Goal: Information Seeking & Learning: Check status

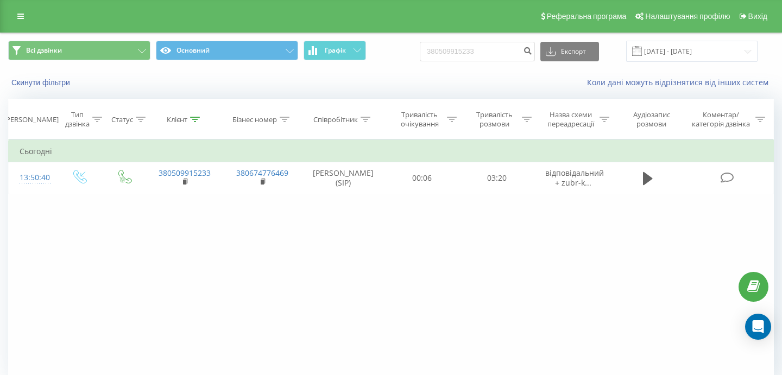
click at [7, 10] on div "Реферальна програма Налаштування профілю Вихід" at bounding box center [391, 16] width 782 height 33
click at [17, 14] on icon at bounding box center [20, 16] width 7 height 8
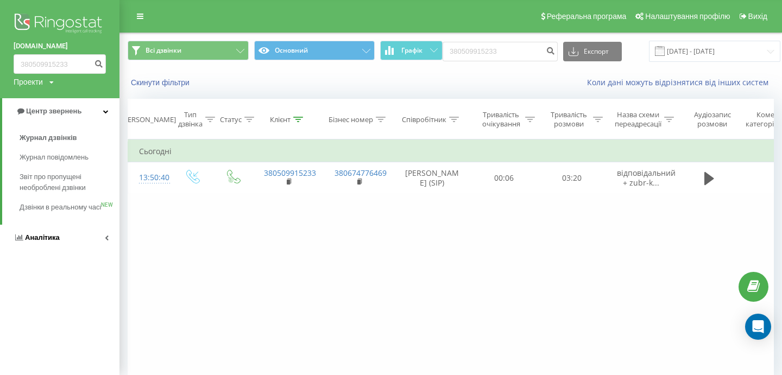
click at [46, 243] on span "Аналiтика" at bounding box center [37, 237] width 46 height 11
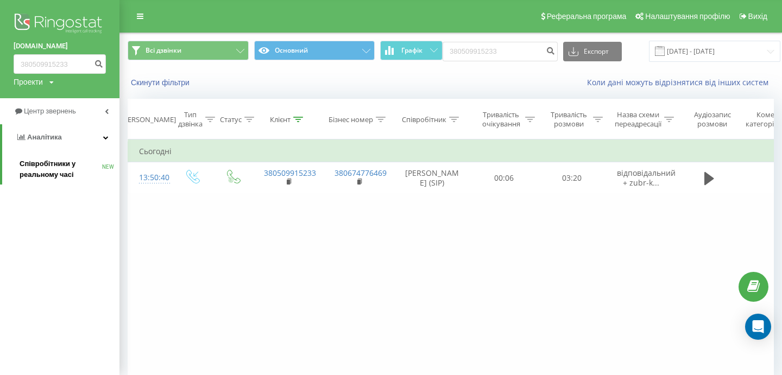
click at [58, 179] on span "Співробітники у реальному часі" at bounding box center [61, 170] width 83 height 22
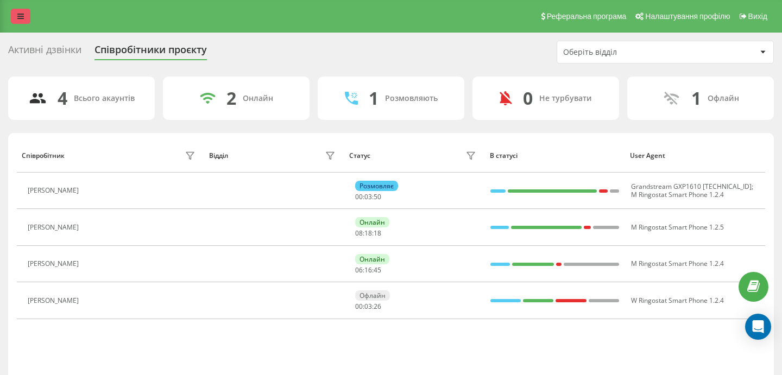
click at [28, 18] on link at bounding box center [21, 16] width 20 height 15
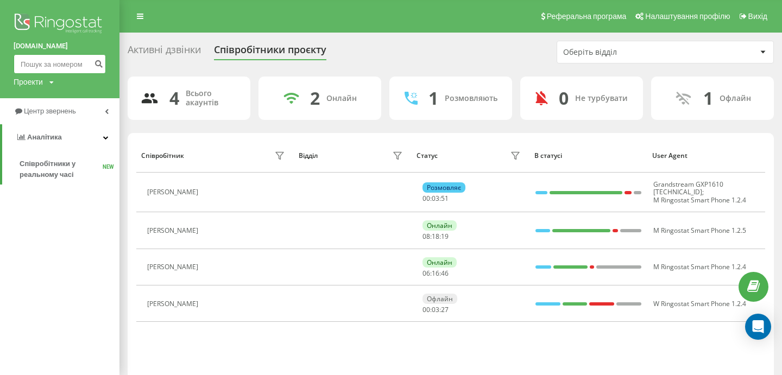
click at [71, 64] on input at bounding box center [60, 64] width 92 height 20
paste input "[PHONE_NUMBER]"
type input "[PHONE_NUMBER]"
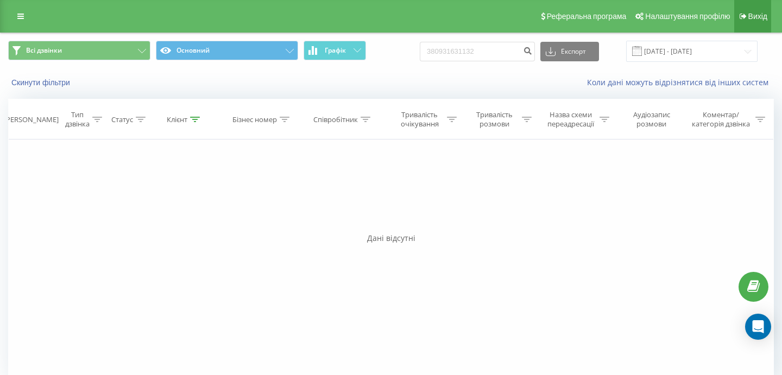
type input "380931631132"
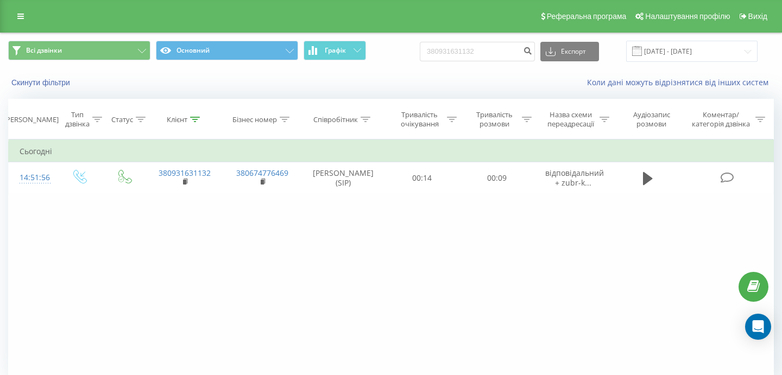
click at [37, 16] on div "Реферальна програма Налаштування профілю Вихід" at bounding box center [391, 16] width 782 height 33
click at [29, 15] on link at bounding box center [21, 16] width 20 height 15
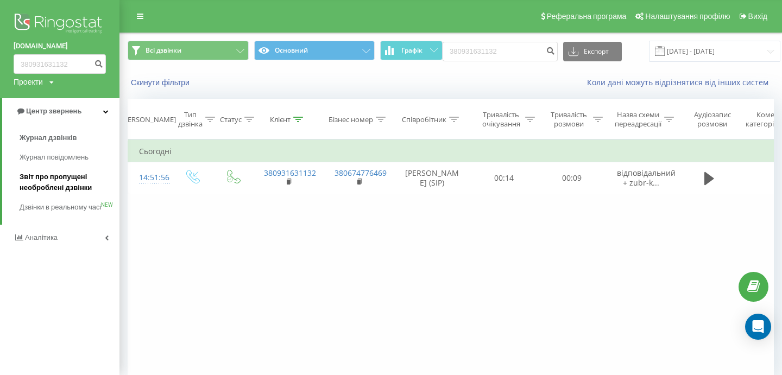
click at [52, 181] on span "Звіт про пропущені необроблені дзвінки" at bounding box center [67, 183] width 95 height 22
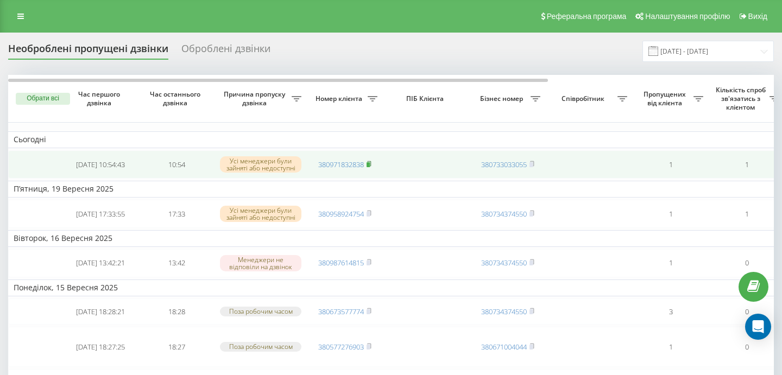
click at [369, 166] on rect at bounding box center [368, 164] width 3 height 5
